Goal: Communication & Community: Ask a question

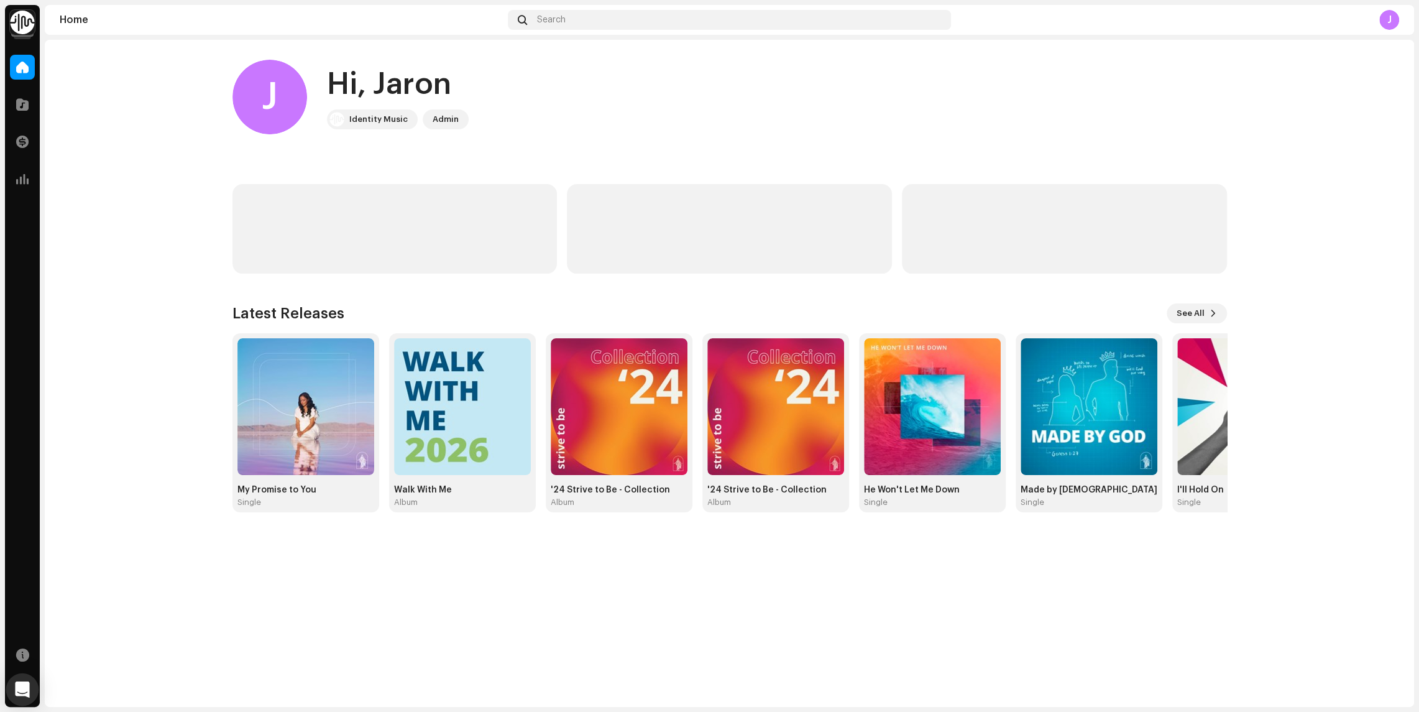
click at [20, 686] on icon "Open Intercom Messenger" at bounding box center [22, 689] width 14 height 16
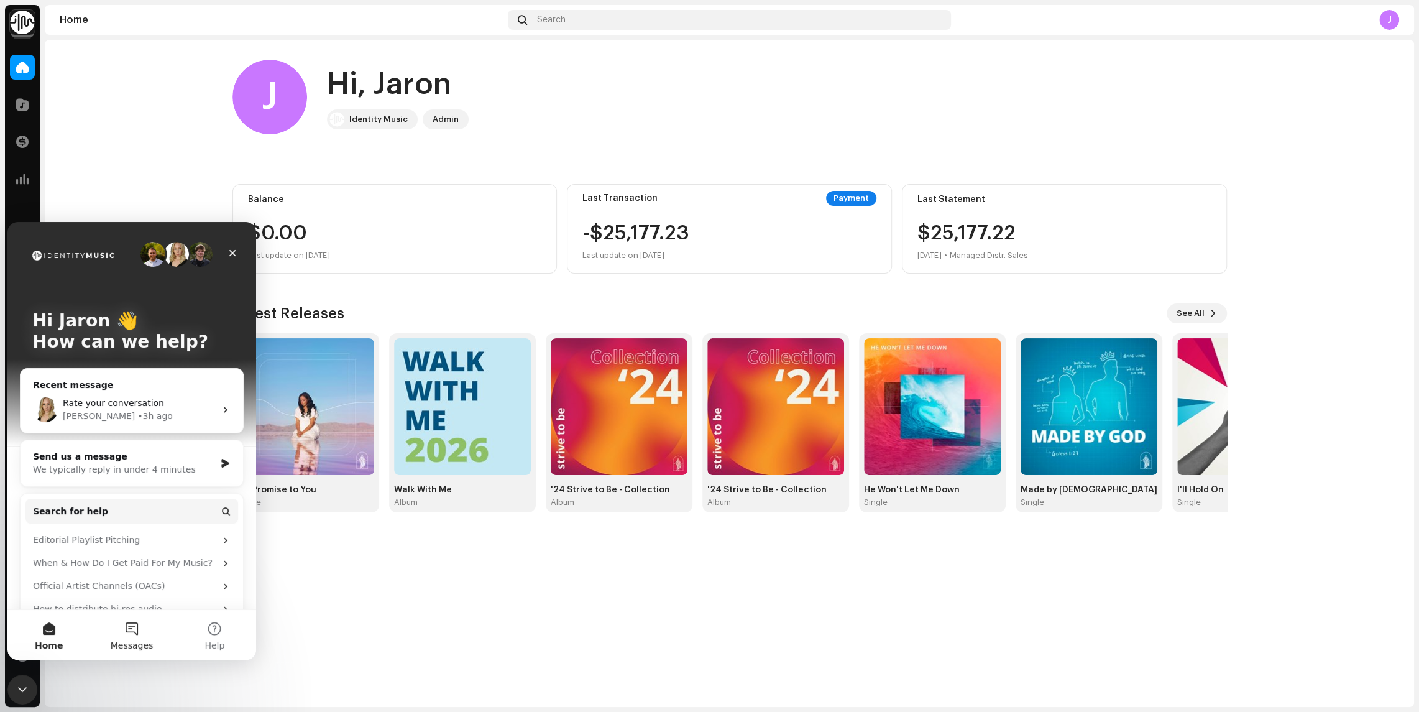
click at [125, 620] on button "Messages" at bounding box center [131, 635] width 83 height 50
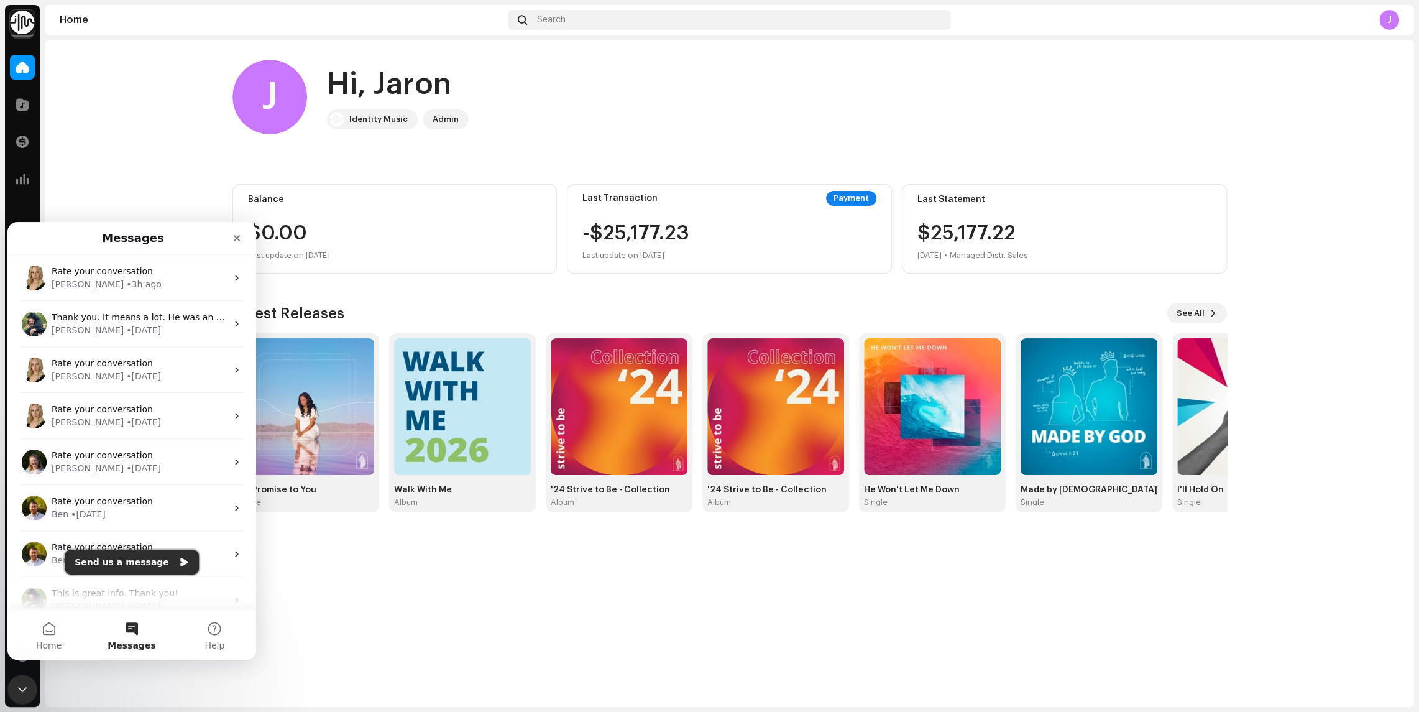
click at [149, 559] on button "Send us a message" at bounding box center [132, 562] width 134 height 25
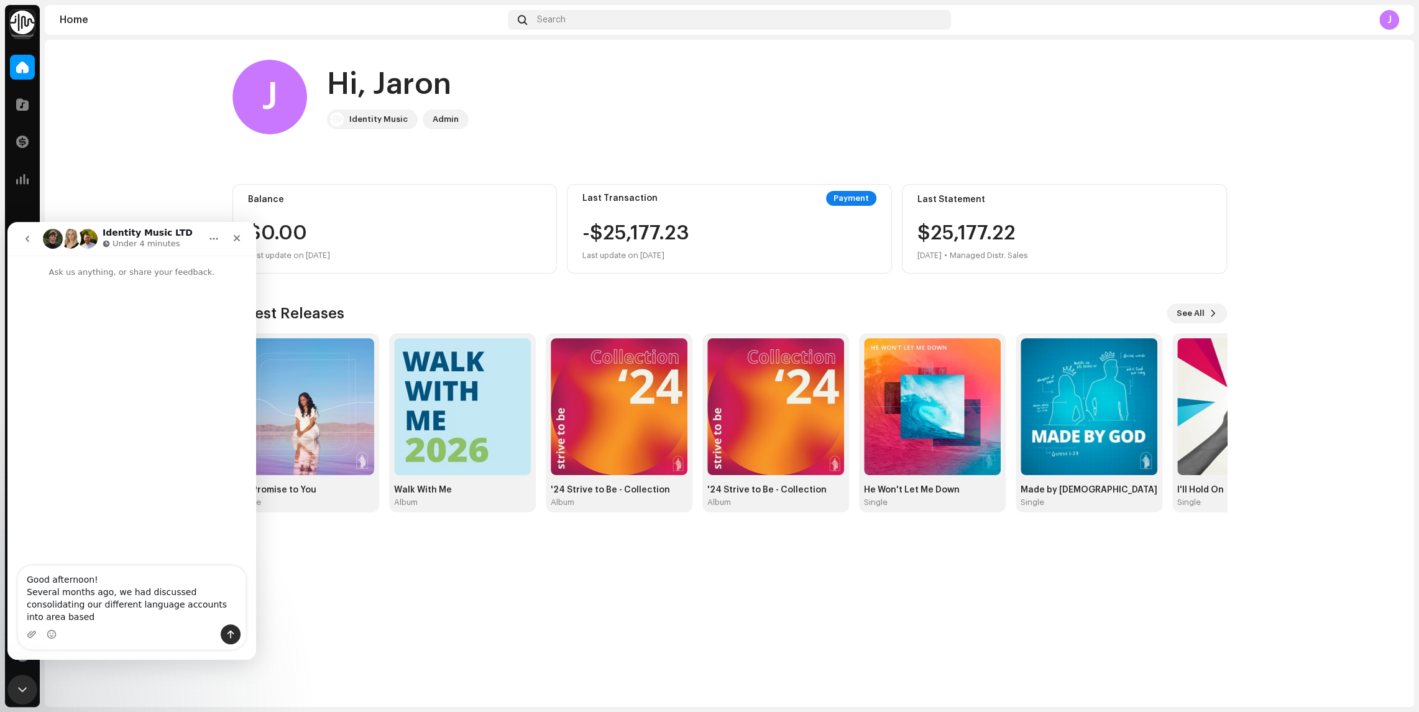
type textarea "Good afternoon! Several months ago, we had discussed consolidating our differen…"
click at [24, 28] on img at bounding box center [22, 22] width 25 height 25
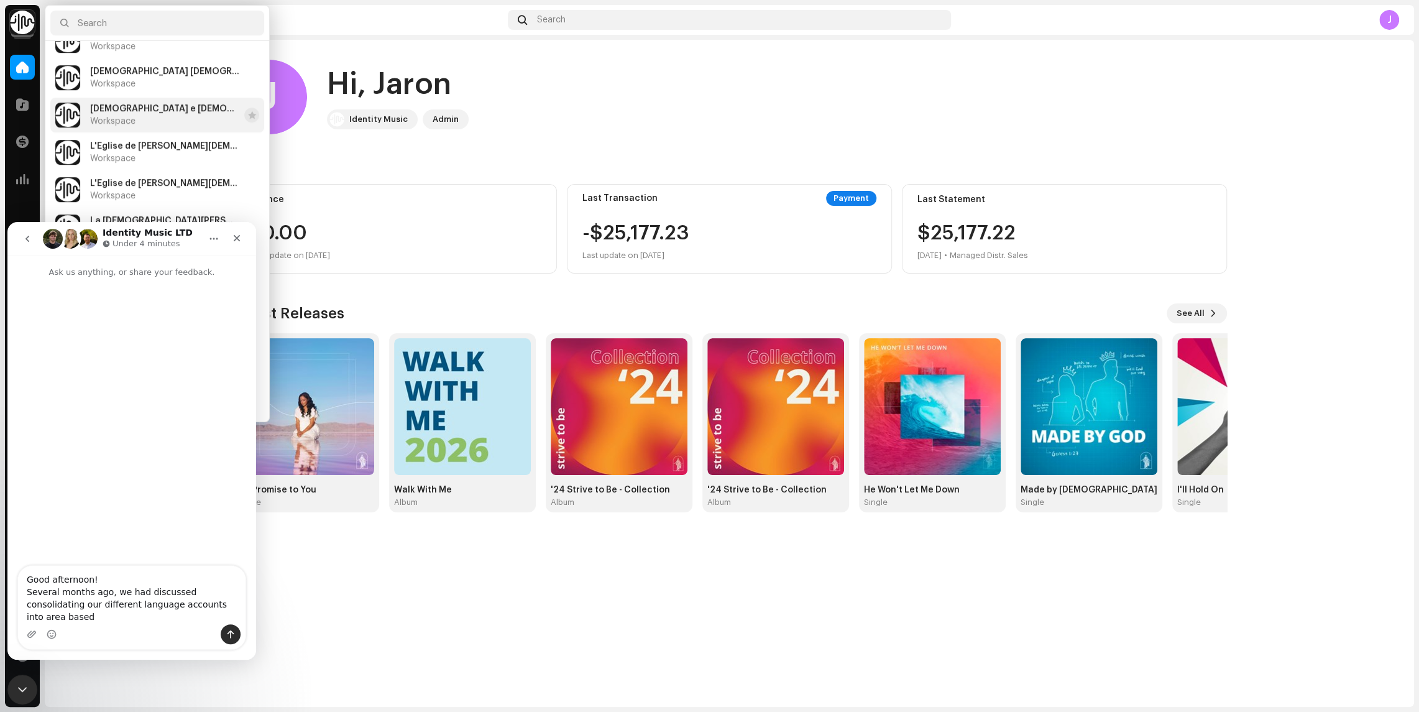
scroll to position [448, 0]
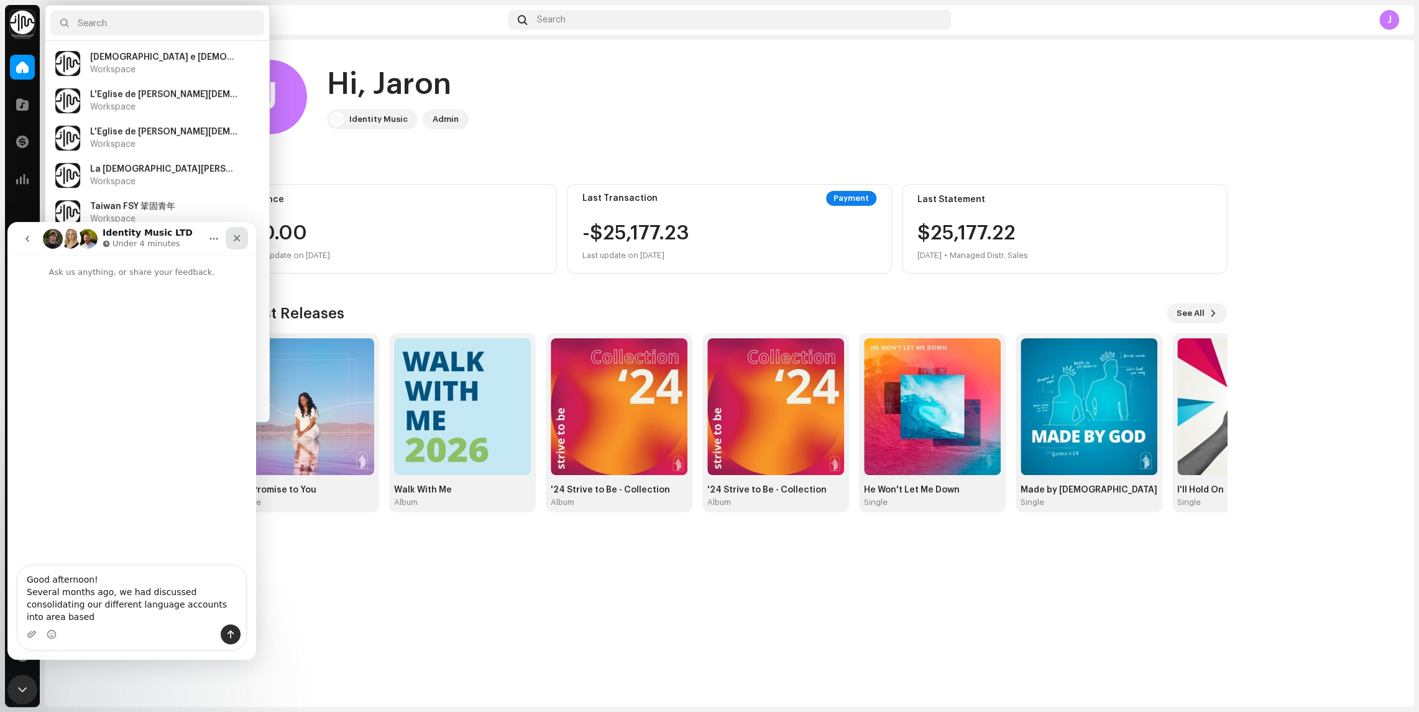
click at [240, 237] on icon "Close" at bounding box center [237, 238] width 10 height 10
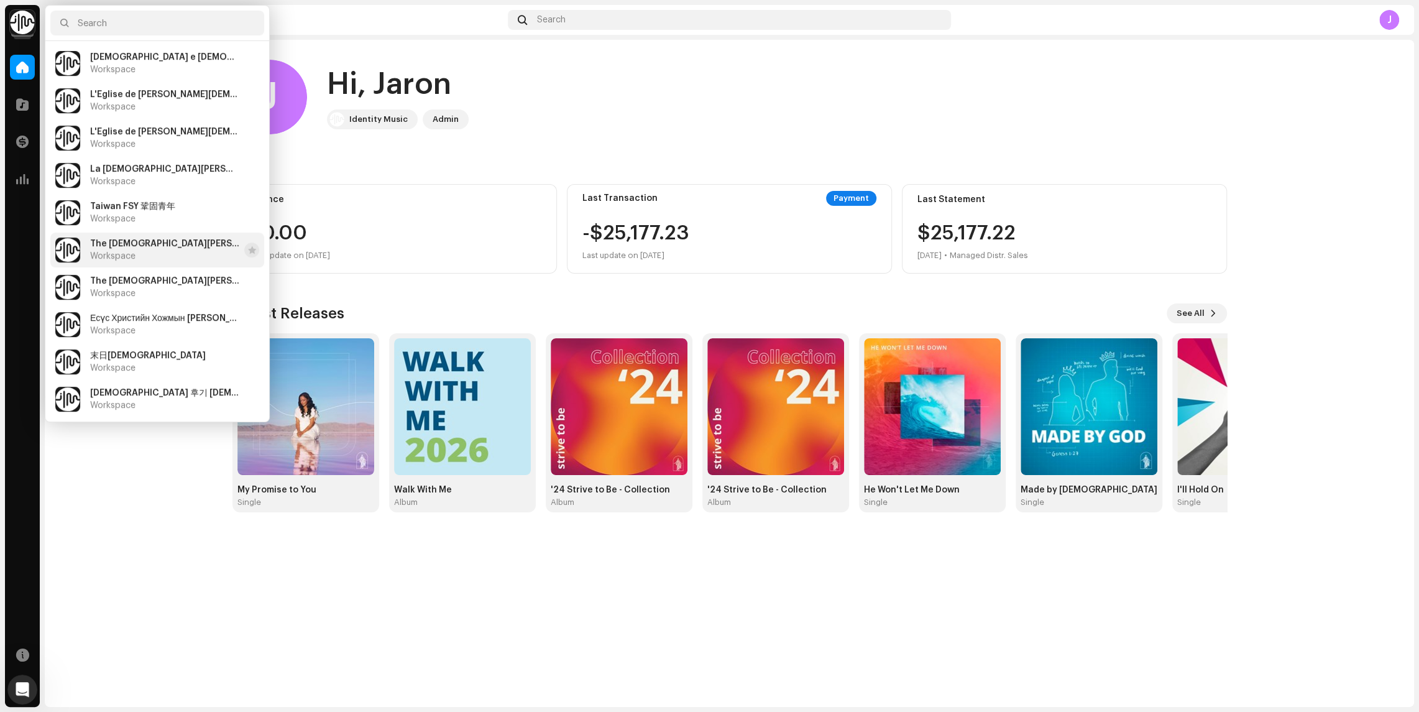
scroll to position [0, 0]
click at [27, 683] on icon "Open Intercom Messenger" at bounding box center [21, 688] width 21 height 21
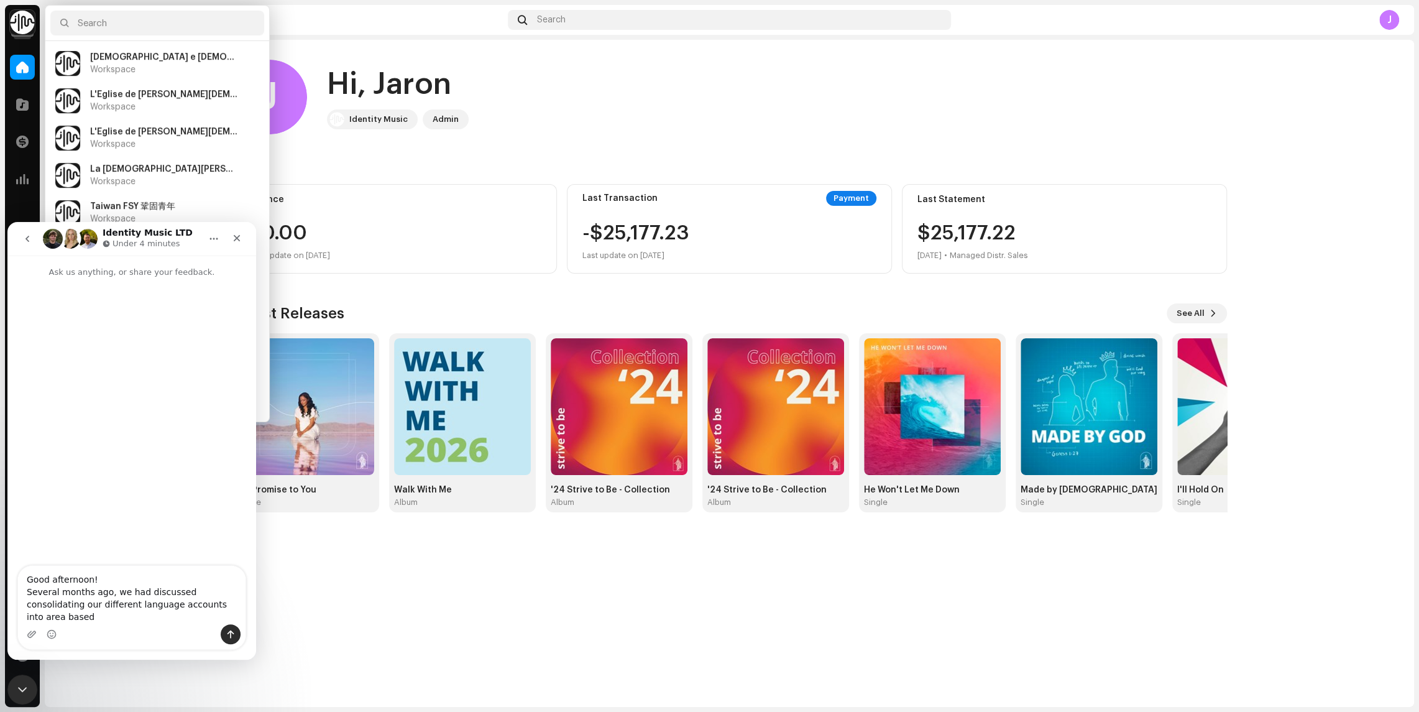
click at [239, 607] on textarea "Good afternoon! Several months ago, we had discussed consolidating our differen…" at bounding box center [132, 595] width 228 height 58
drag, startPoint x: 116, startPoint y: 618, endPoint x: 216, endPoint y: 609, distance: 100.5
click at [216, 609] on textarea "Good afternoon! Several months ago, we had discussed consolidating and re-namin…" at bounding box center [132, 595] width 228 height 58
type textarea "Good afternoon! Several months ago, we had discussed consolidating and re-namin…"
click at [14, 676] on div "Close Intercom Messenger" at bounding box center [21, 688] width 30 height 30
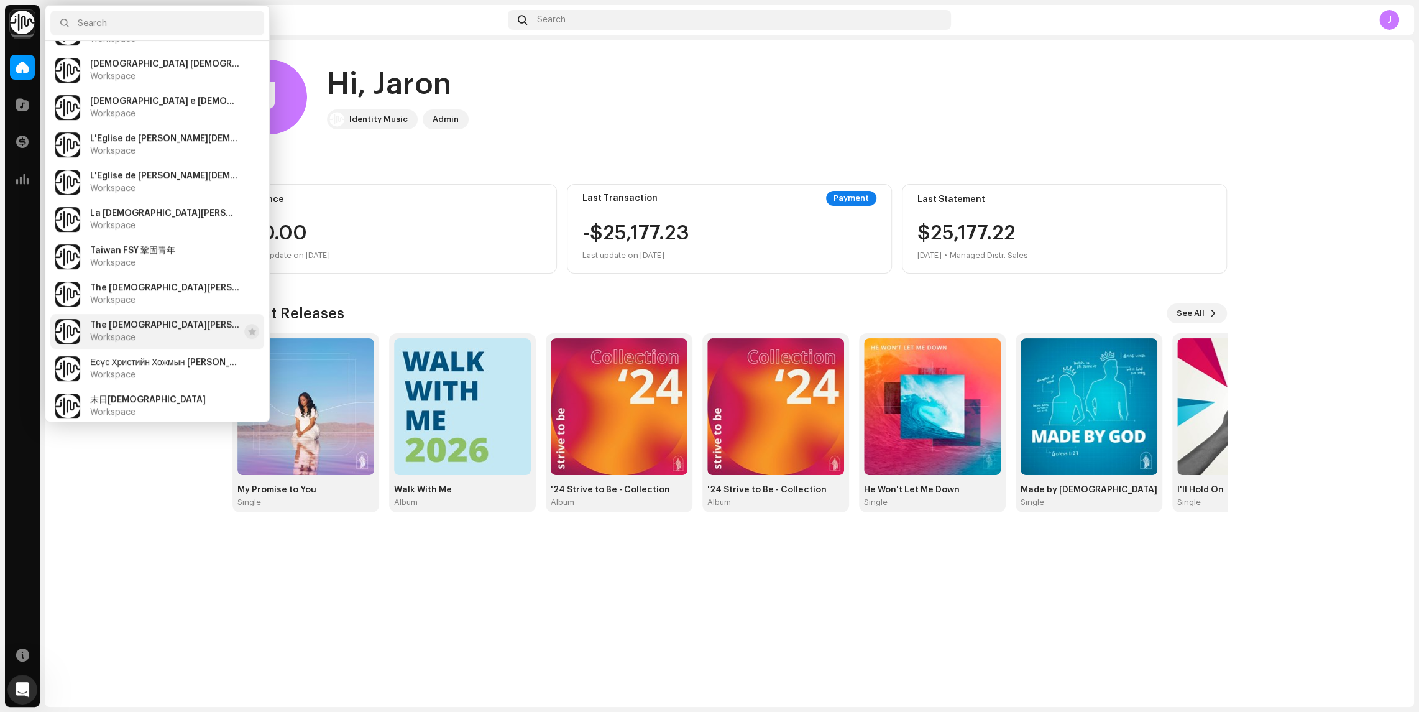
scroll to position [448, 0]
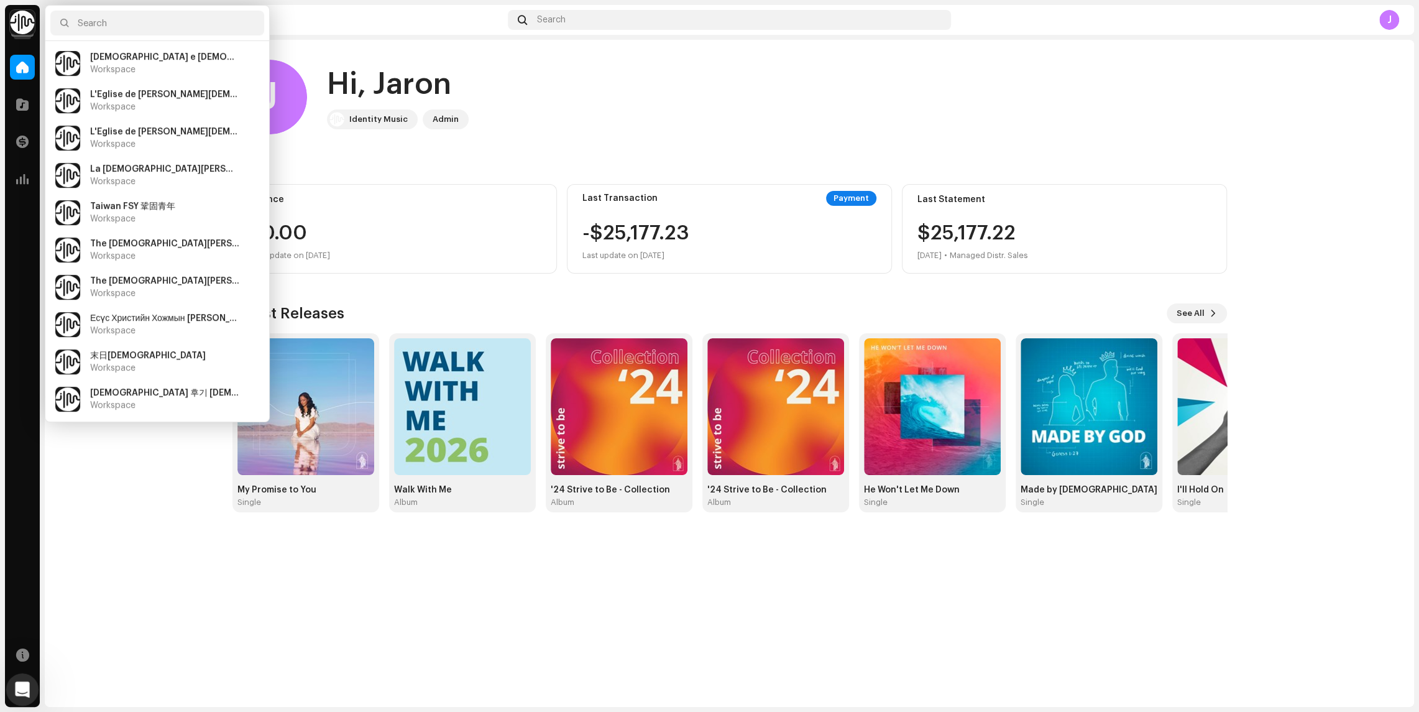
click at [32, 689] on div "Open Intercom Messenger" at bounding box center [20, 687] width 41 height 41
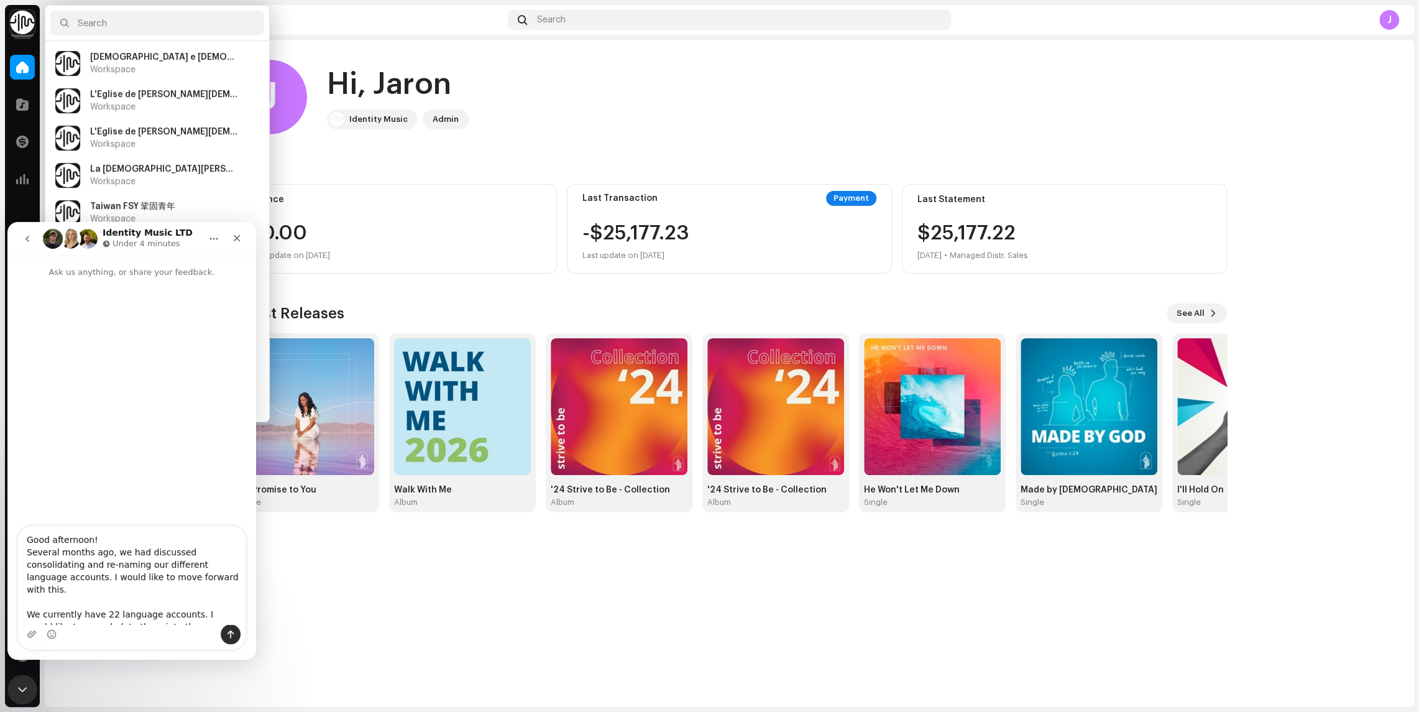
click at [177, 611] on textarea "Good afternoon! Several months ago, we had discussed consolidating and re-namin…" at bounding box center [132, 575] width 228 height 98
click at [181, 620] on textarea "Good afternoon! Several months ago, we had discussed consolidating and re-namin…" at bounding box center [132, 575] width 228 height 98
type textarea "Good afternoon! Several months ago, we had discussed consolidating and re-namin…"
click at [203, 110] on div "L'Église de Jésus-Christ des Saints des Derniers Jours Workspace" at bounding box center [164, 101] width 149 height 22
